Goal: Task Accomplishment & Management: Complete application form

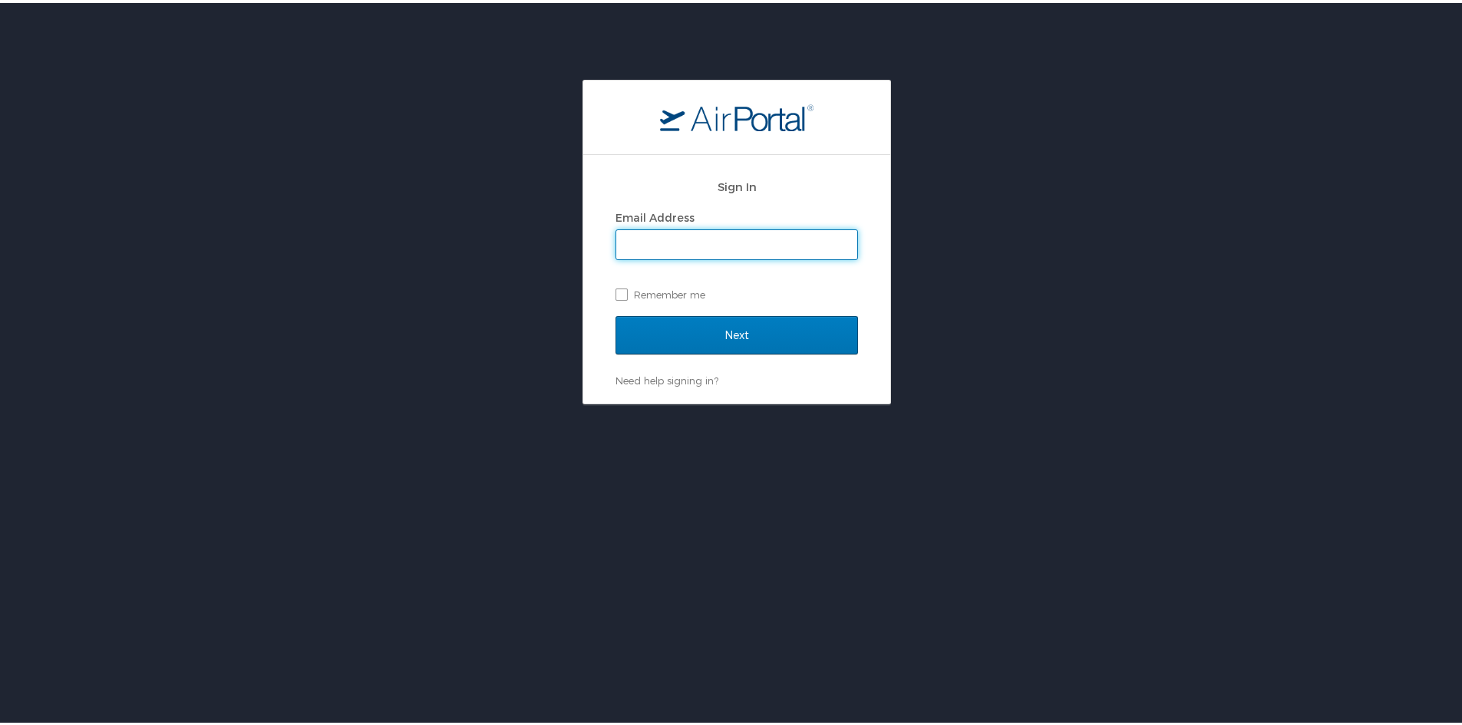
type input "michelle.brandon@laregents.edu"
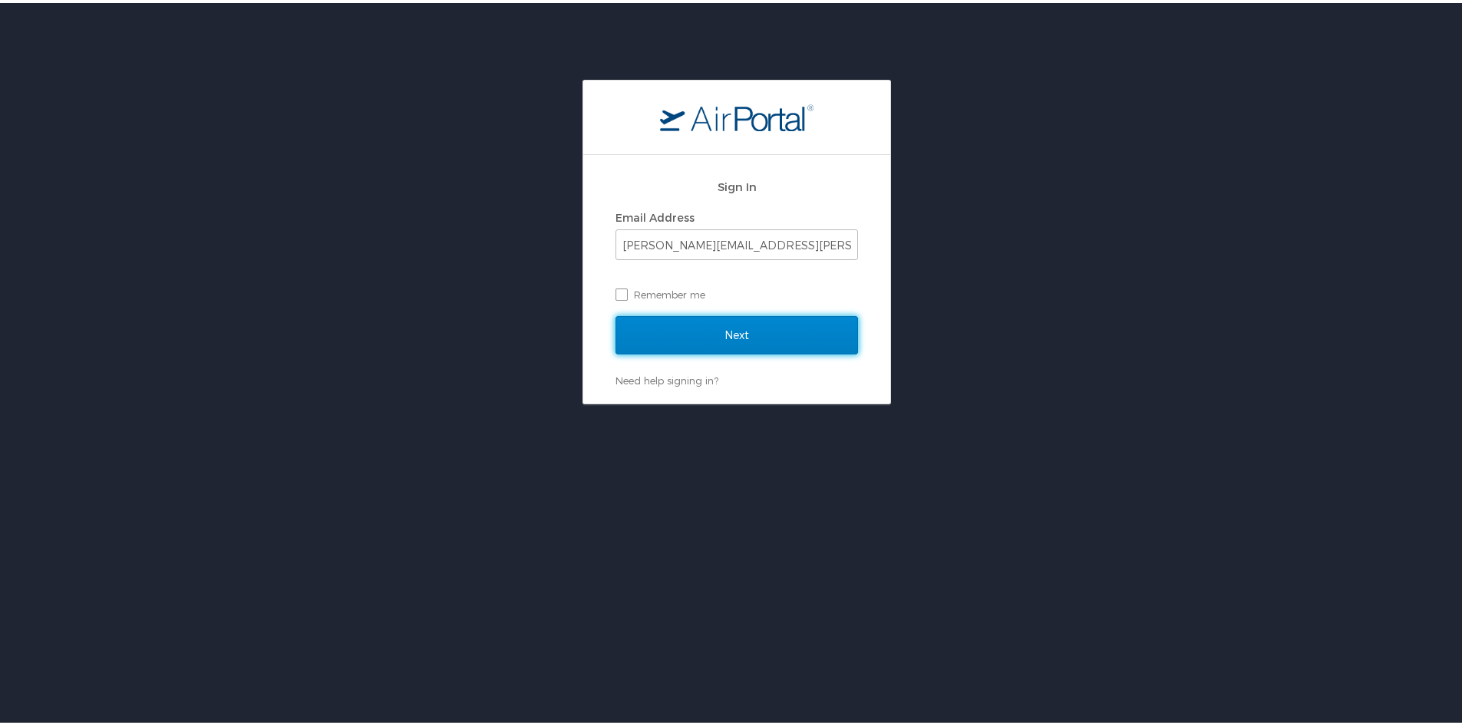
click at [643, 331] on input "Next" at bounding box center [736, 332] width 242 height 38
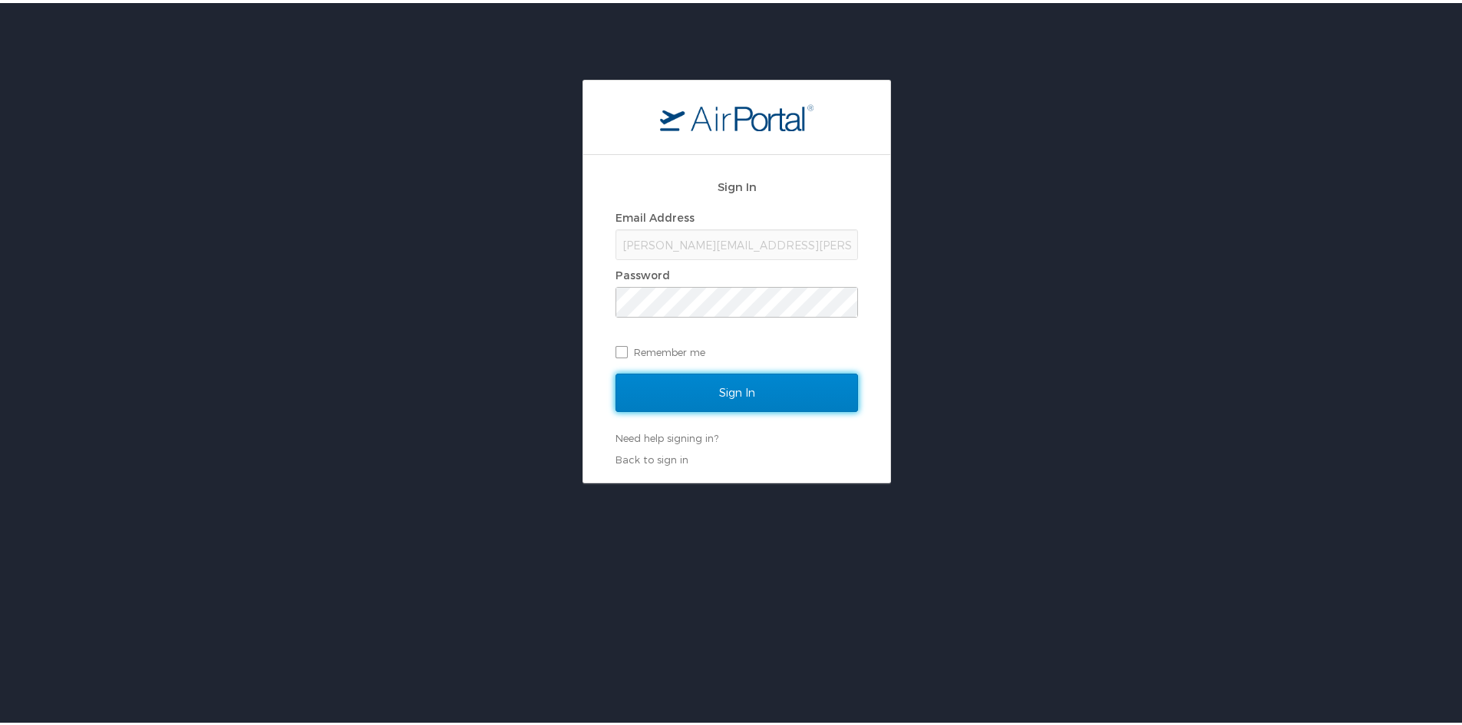
click at [786, 391] on input "Sign In" at bounding box center [736, 390] width 242 height 38
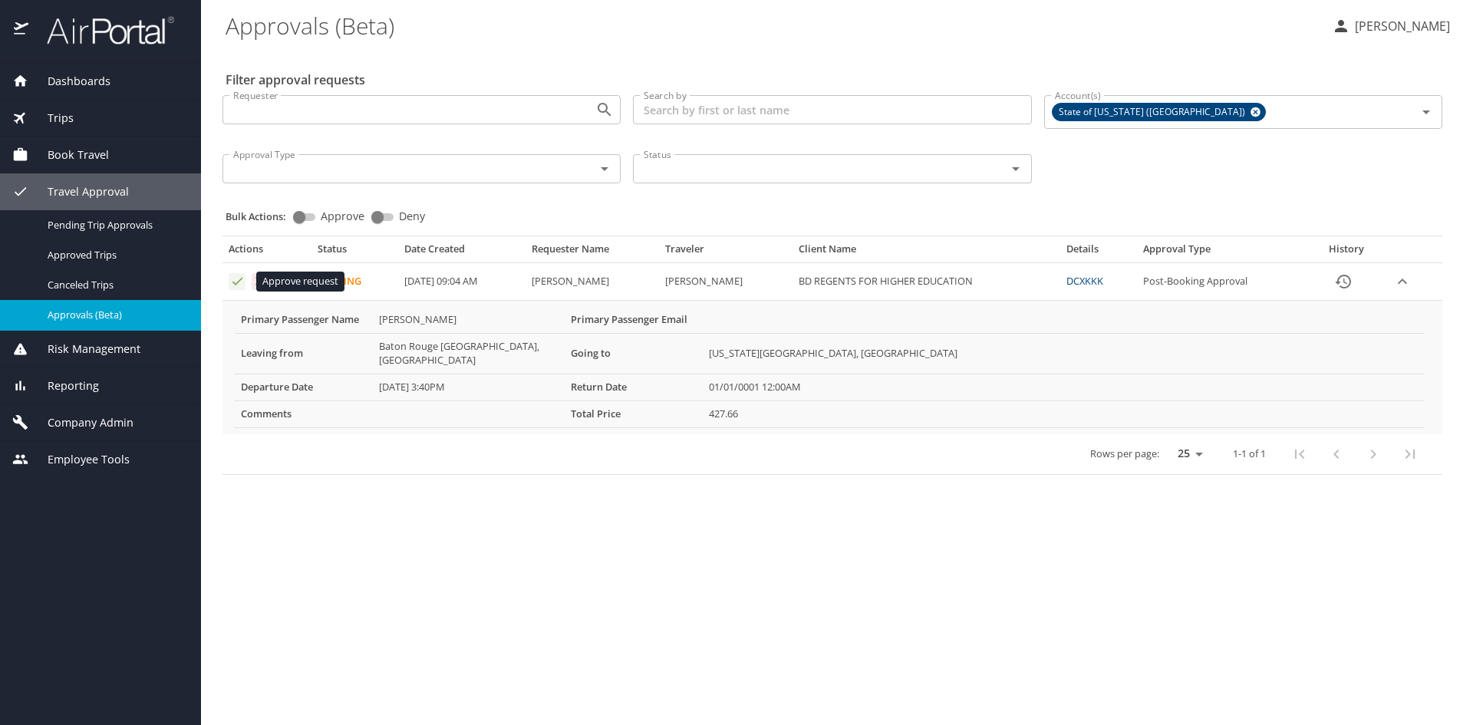
click at [231, 284] on icon "Approval table" at bounding box center [237, 281] width 15 height 15
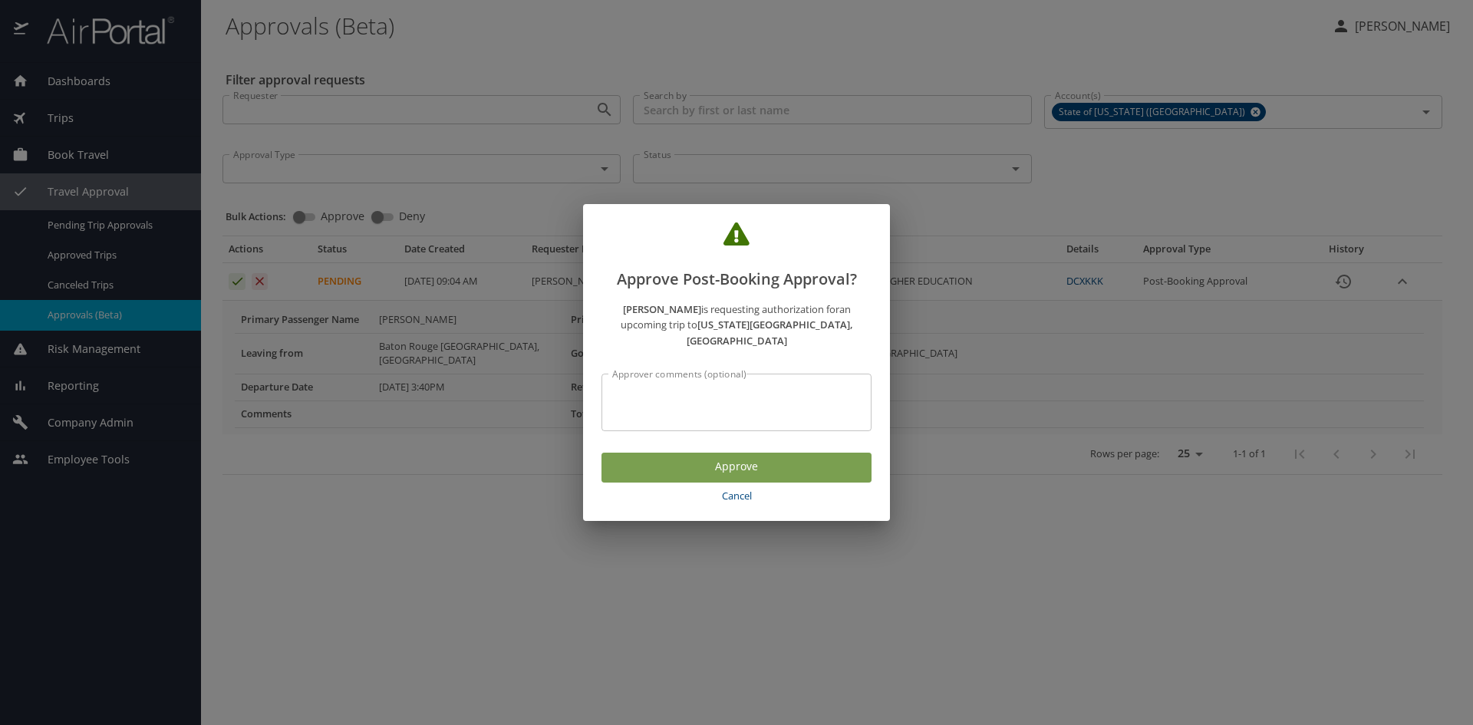
click at [689, 462] on span "Approve" at bounding box center [737, 466] width 246 height 19
